Goal: Task Accomplishment & Management: Manage account settings

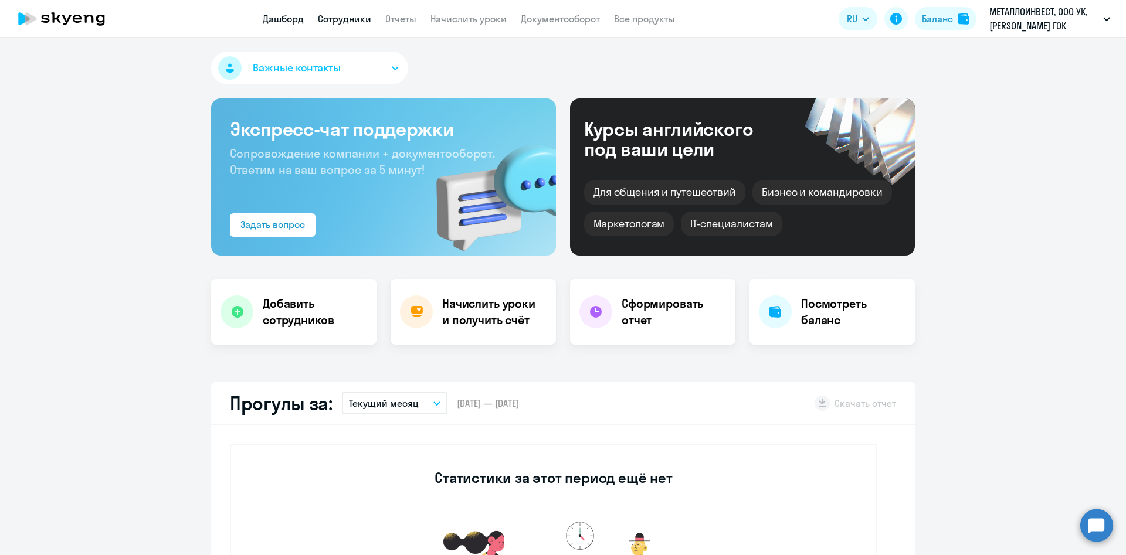
click at [338, 18] on link "Сотрудники" at bounding box center [344, 19] width 53 height 12
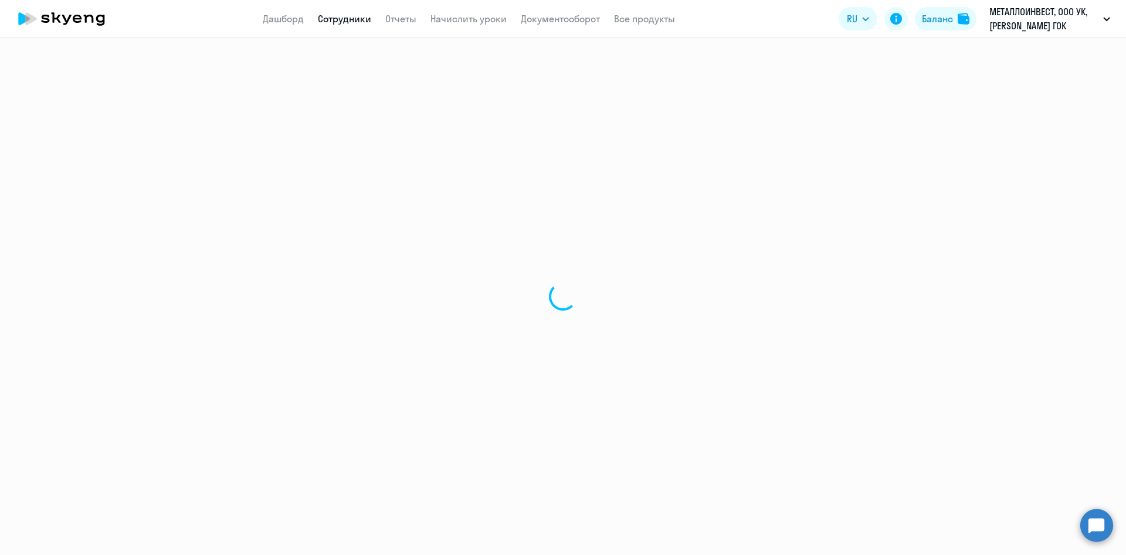
select select "30"
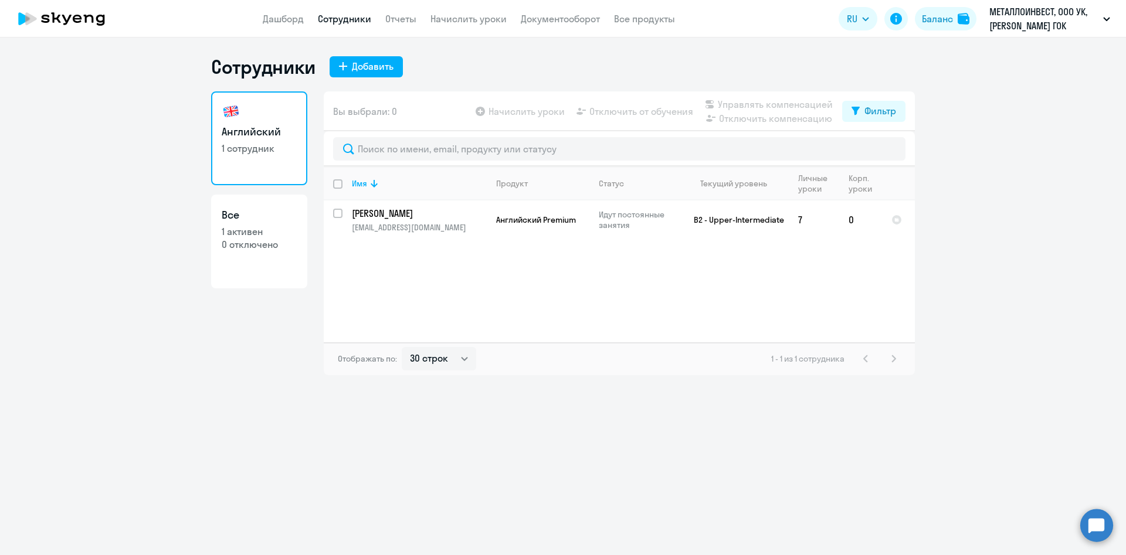
click at [465, 12] on app-menu-item-link "Начислить уроки" at bounding box center [469, 19] width 76 height 15
click at [465, 20] on link "Начислить уроки" at bounding box center [469, 19] width 76 height 12
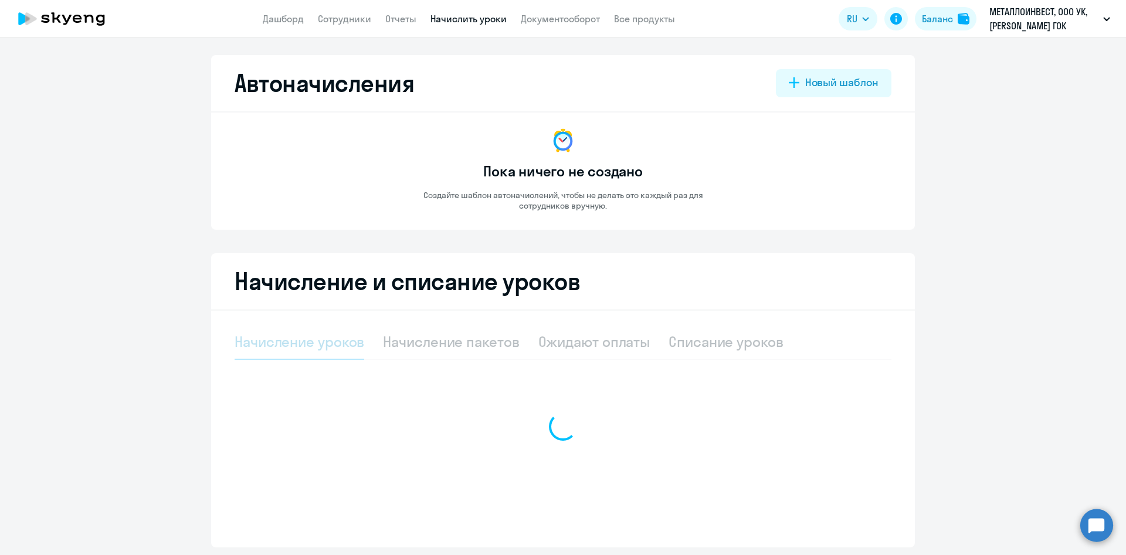
select select "10"
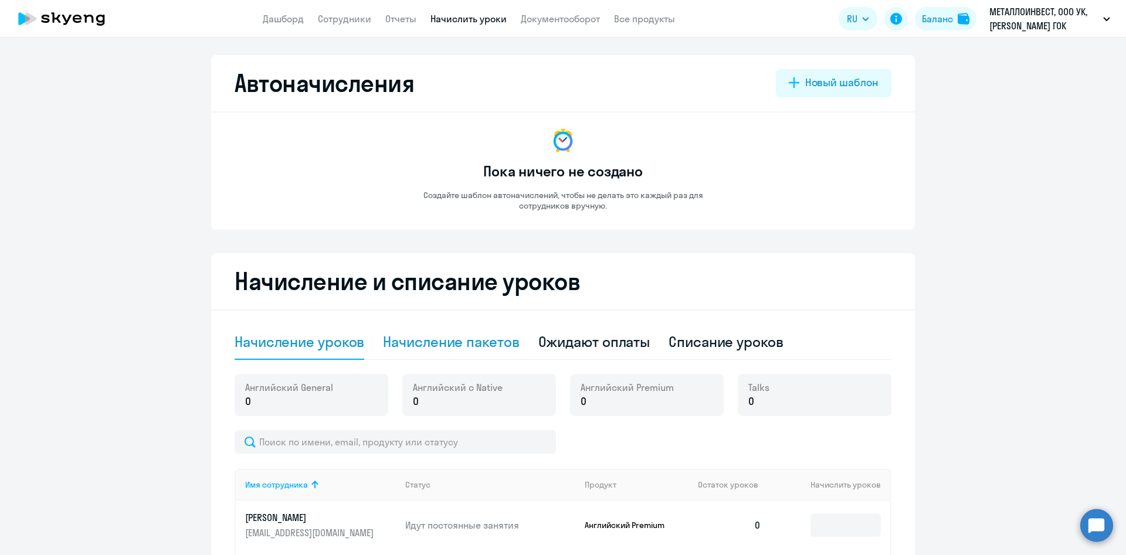
click at [435, 340] on div "Начисление пакетов" at bounding box center [451, 342] width 136 height 19
select select "10"
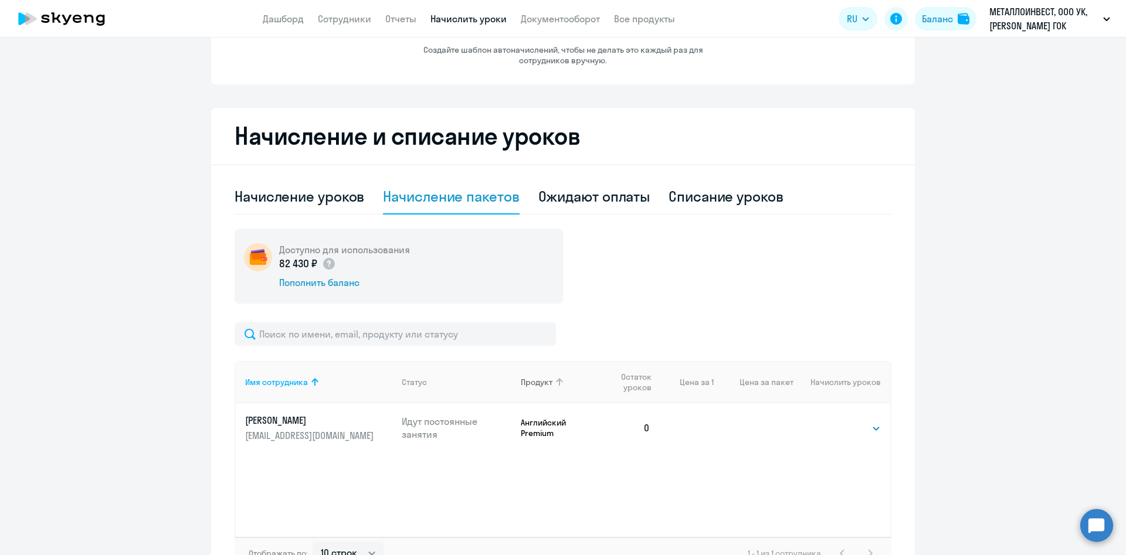
scroll to position [226, 0]
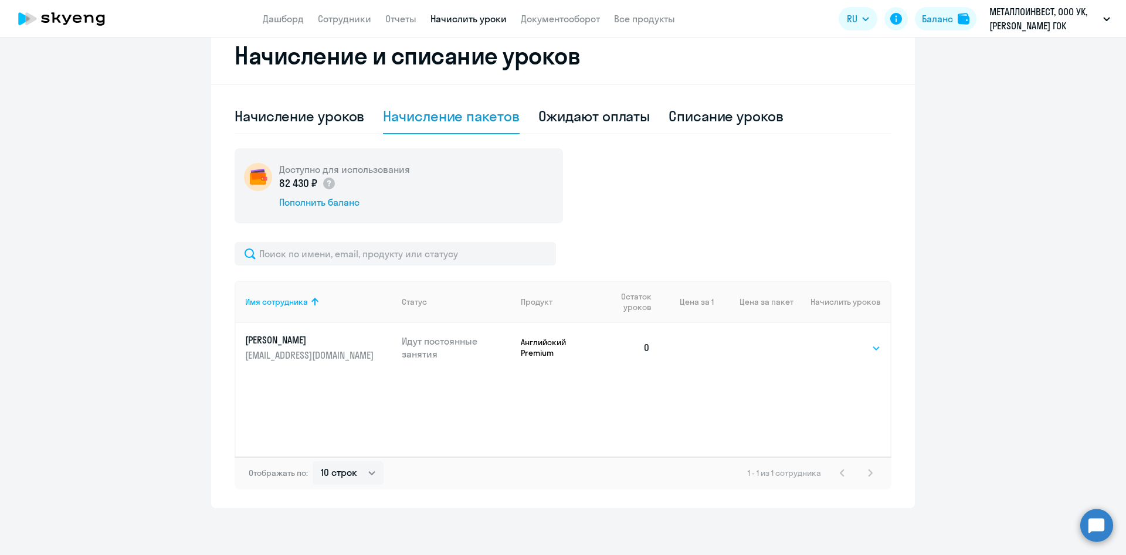
click at [845, 348] on select "Выбрать 4 8 16 32 64 96 128" at bounding box center [857, 348] width 48 height 14
select select "96"
click at [833, 341] on select "Выбрать 4 8 16 32 64 96 128" at bounding box center [857, 348] width 48 height 14
